Goal: Share content

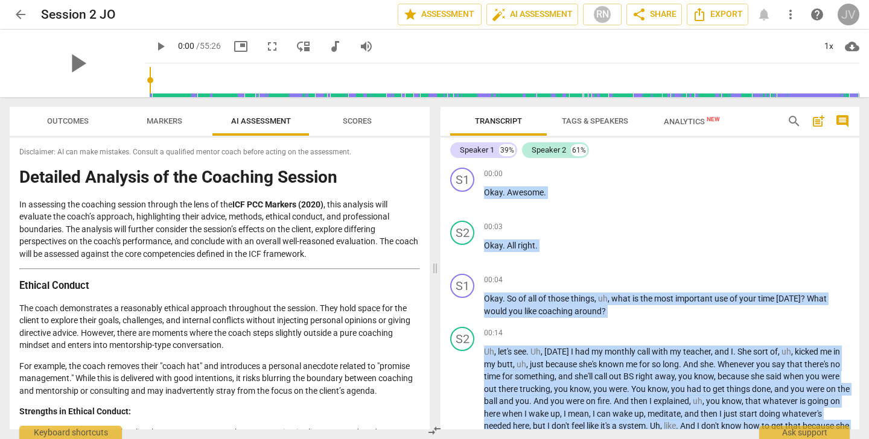
click at [853, 11] on div "JV" at bounding box center [849, 15] width 22 height 22
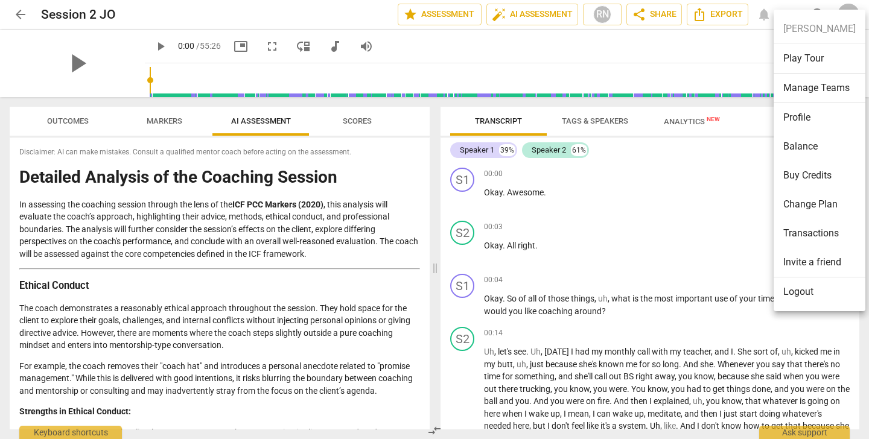
click at [715, 54] on div at bounding box center [434, 219] width 869 height 439
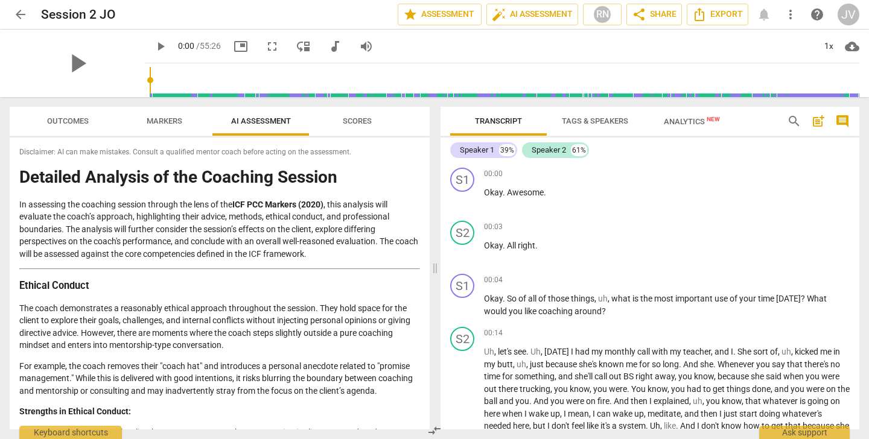
click at [21, 11] on span "arrow_back" at bounding box center [20, 14] width 14 height 14
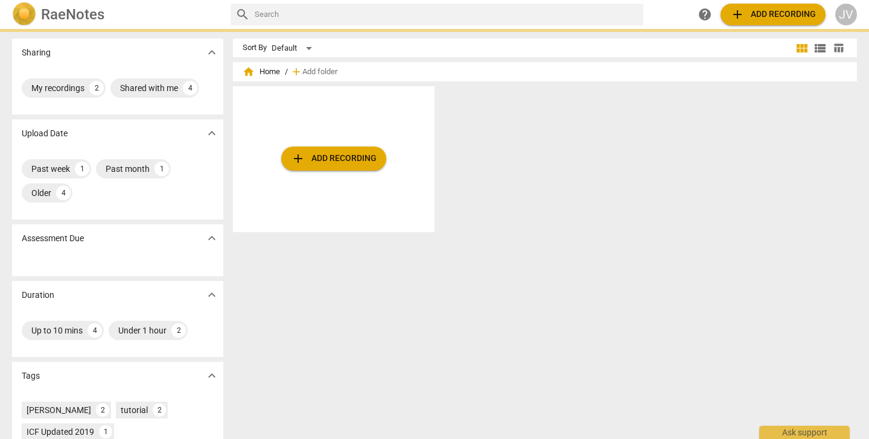
click at [322, 160] on span "add Add recording" at bounding box center [334, 159] width 86 height 14
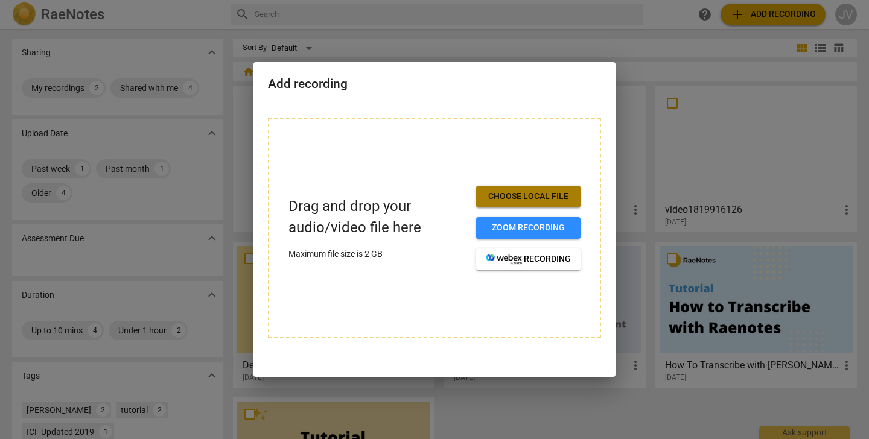
click at [552, 193] on span "Choose local file" at bounding box center [528, 197] width 85 height 12
click at [493, 403] on div at bounding box center [434, 219] width 869 height 439
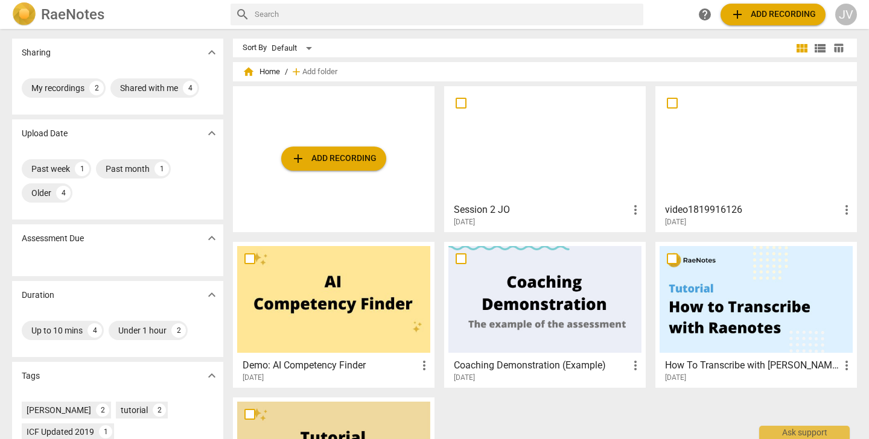
click at [553, 209] on h3 "Session 2 JO" at bounding box center [541, 210] width 174 height 14
click at [744, 219] on div "[DATE]" at bounding box center [759, 222] width 189 height 10
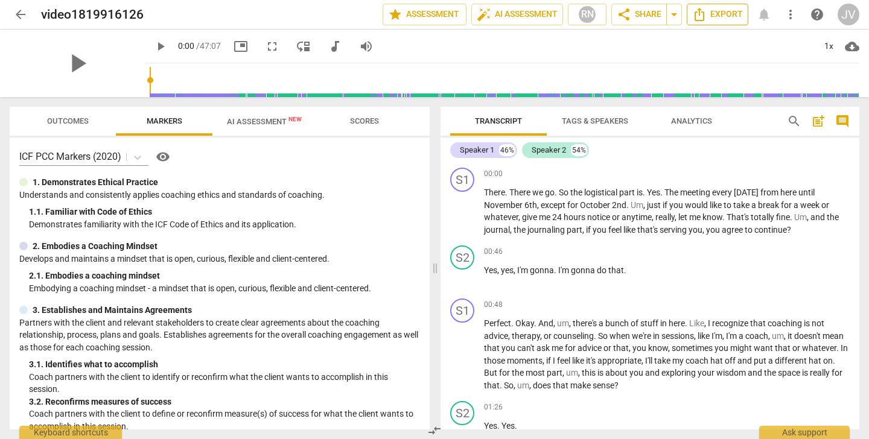
click at [718, 11] on span "Export" at bounding box center [717, 14] width 51 height 14
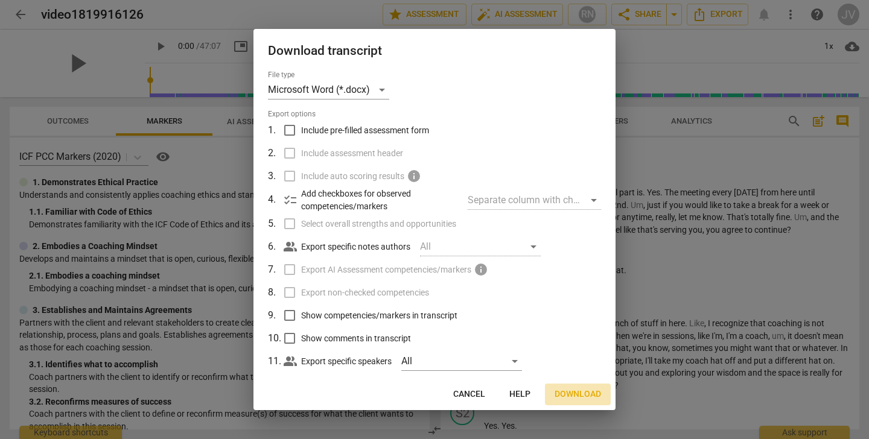
click at [577, 394] on span "Download" at bounding box center [578, 395] width 46 height 12
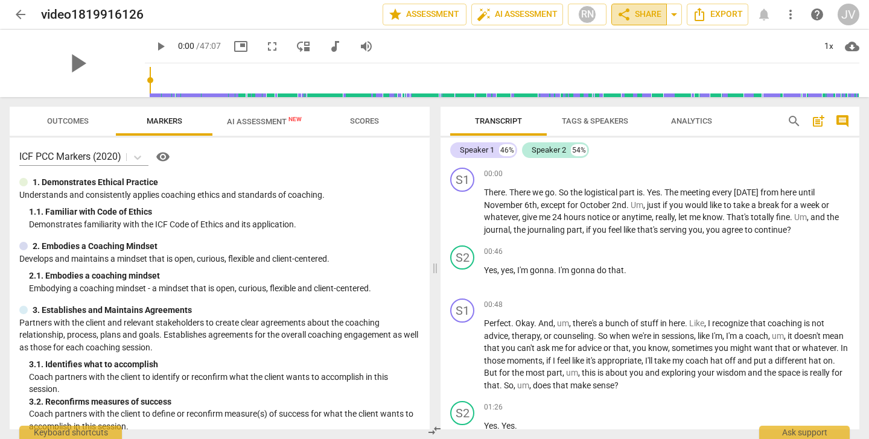
click at [648, 18] on span "share Share" at bounding box center [639, 14] width 45 height 14
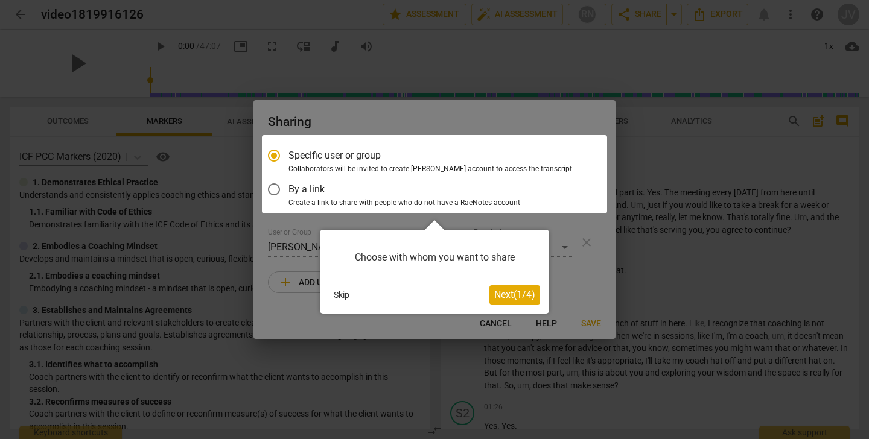
click at [511, 297] on span "Next ( 1 / 4 )" at bounding box center [514, 294] width 41 height 11
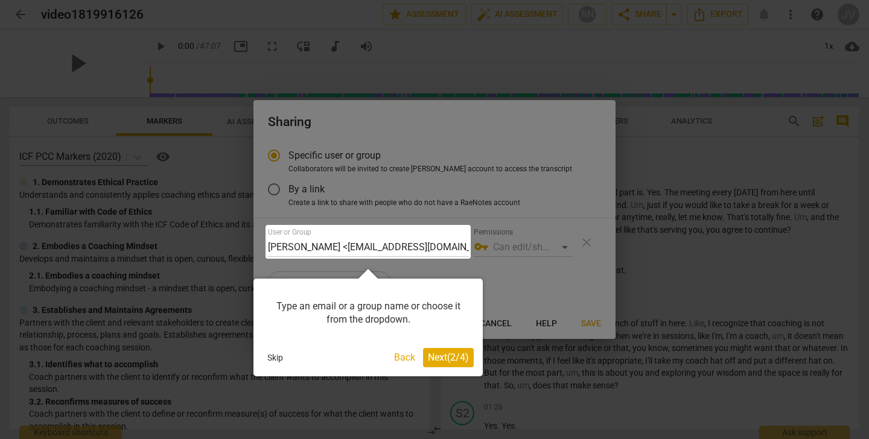
click at [454, 358] on span "Next ( 2 / 4 )" at bounding box center [448, 357] width 41 height 11
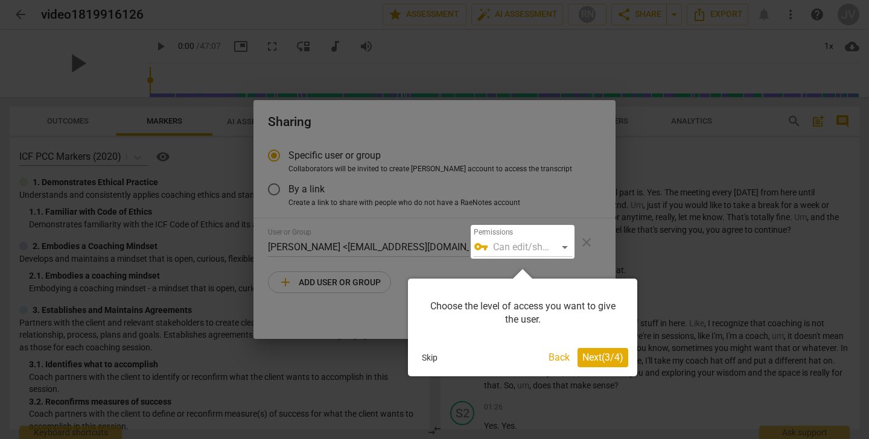
click at [609, 360] on span "Next ( 3 / 4 )" at bounding box center [603, 357] width 41 height 11
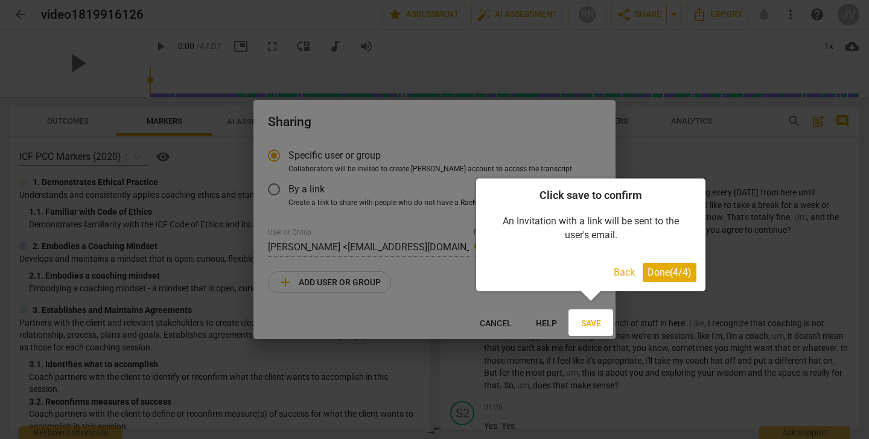
click at [666, 278] on button "Done ( 4 / 4 )" at bounding box center [670, 272] width 54 height 19
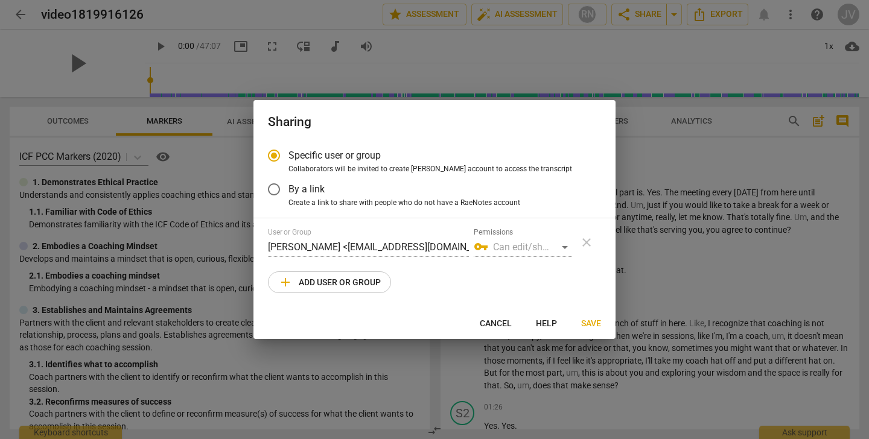
click at [422, 248] on input "Jamie Vernon <jamiemccut@gmail.com>" at bounding box center [368, 247] width 201 height 19
click at [441, 251] on input "Jamie Vernon <jamiemccut@gmail.com>" at bounding box center [368, 247] width 201 height 19
click at [441, 248] on input "Jamie Vernon <jamiemccut@gmail.com>" at bounding box center [368, 247] width 201 height 19
click at [289, 275] on span "add" at bounding box center [285, 282] width 14 height 14
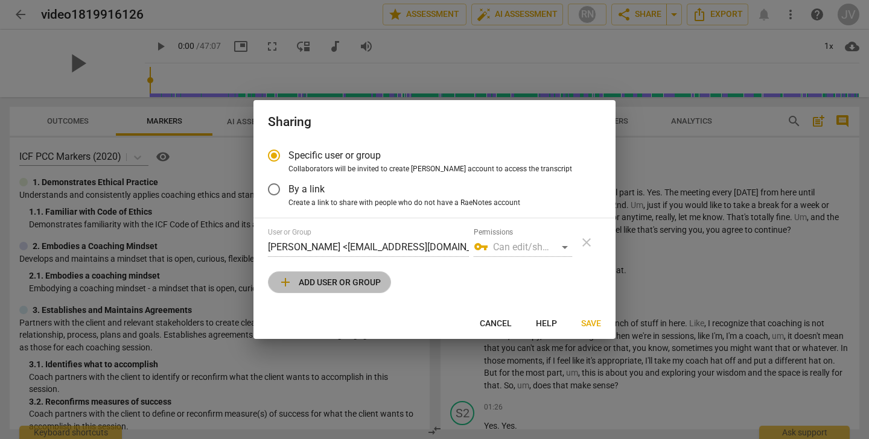
radio input "false"
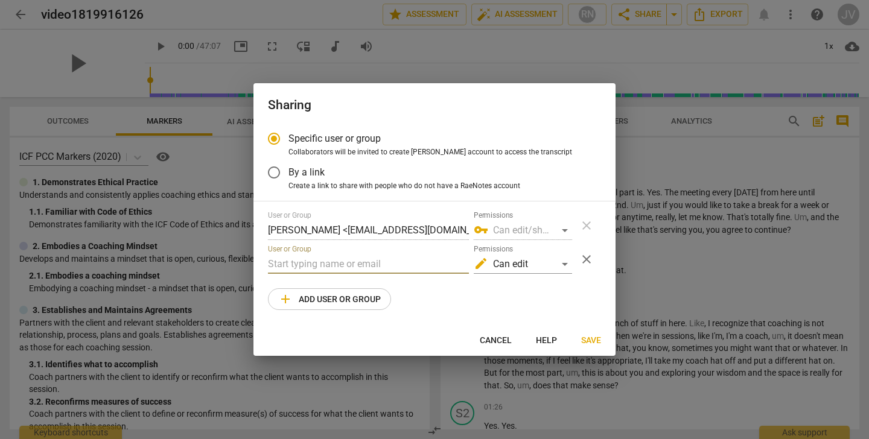
click at [289, 264] on input "text" at bounding box center [368, 264] width 201 height 19
